Goal: Task Accomplishment & Management: Use online tool/utility

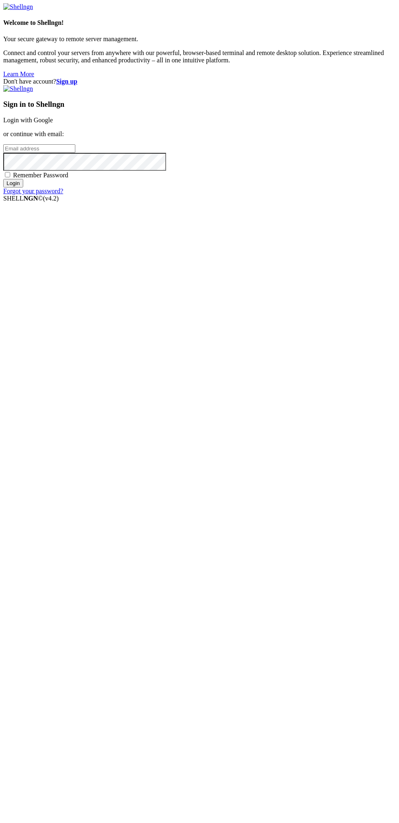
click at [53, 123] on link "Login with Google" at bounding box center [28, 120] width 50 height 7
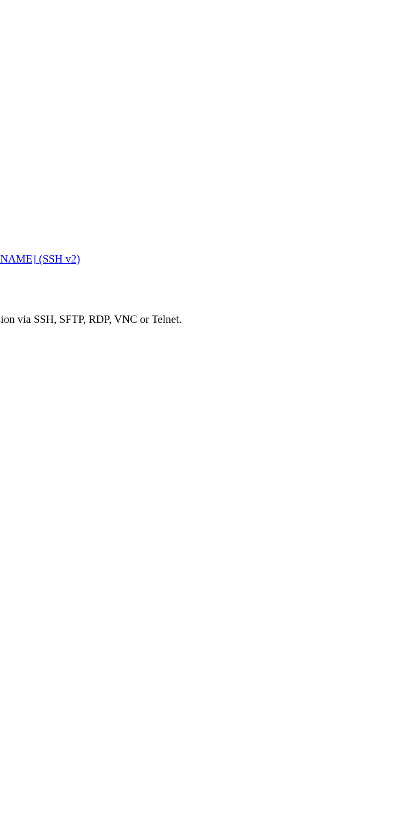
click at [94, 229] on li "Connect" at bounding box center [57, 232] width 74 height 7
